Goal: Book appointment/travel/reservation

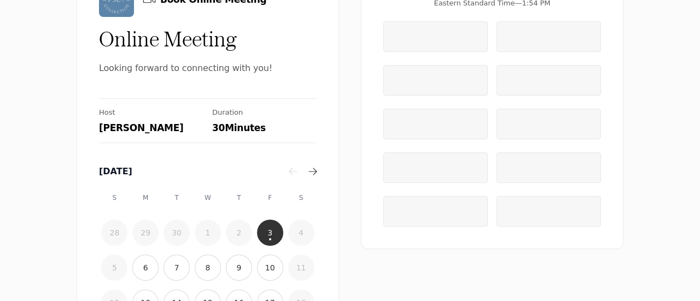
scroll to position [109, 0]
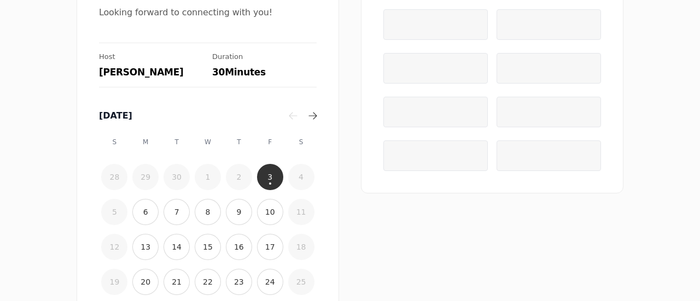
click at [136, 225] on button "6" at bounding box center [145, 212] width 26 height 26
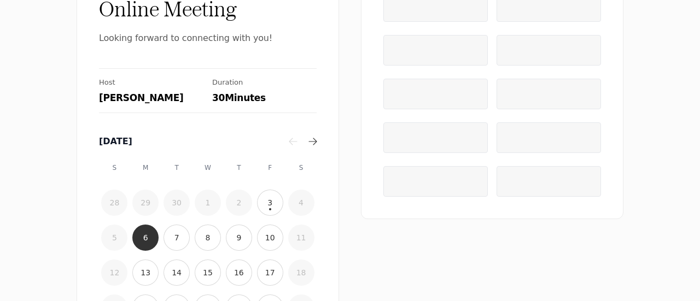
scroll to position [91, 0]
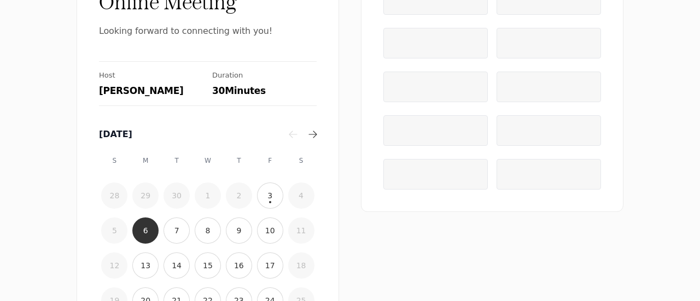
click at [178, 243] on button "7" at bounding box center [177, 231] width 26 height 26
click at [145, 244] on button "6" at bounding box center [145, 231] width 26 height 26
click at [268, 202] on button "3" at bounding box center [270, 196] width 26 height 26
click at [148, 244] on button "6" at bounding box center [145, 231] width 26 height 26
